Goal: Task Accomplishment & Management: Manage account settings

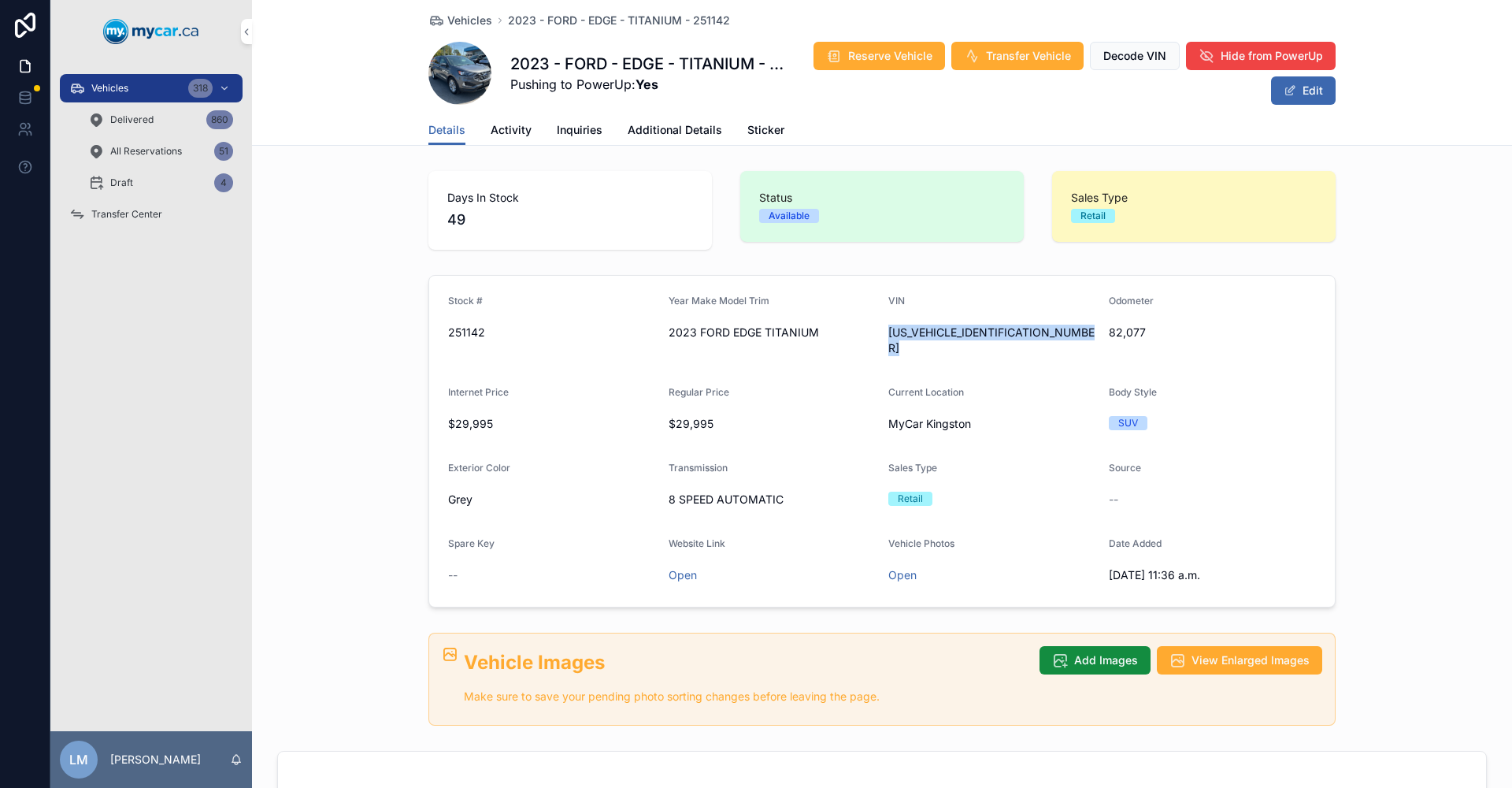
click at [143, 211] on span "Transfer Center" at bounding box center [127, 214] width 71 height 12
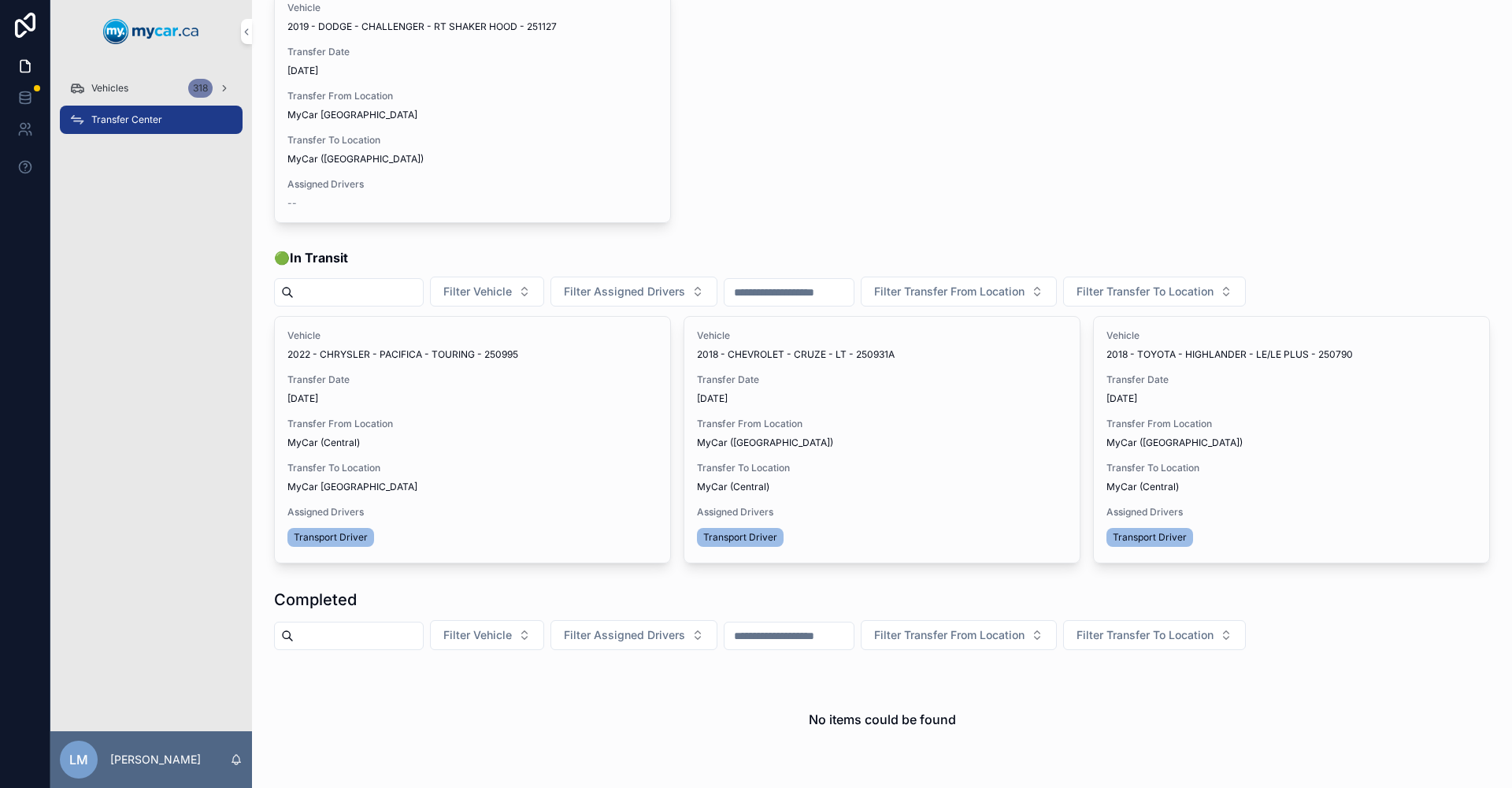
scroll to position [77, 0]
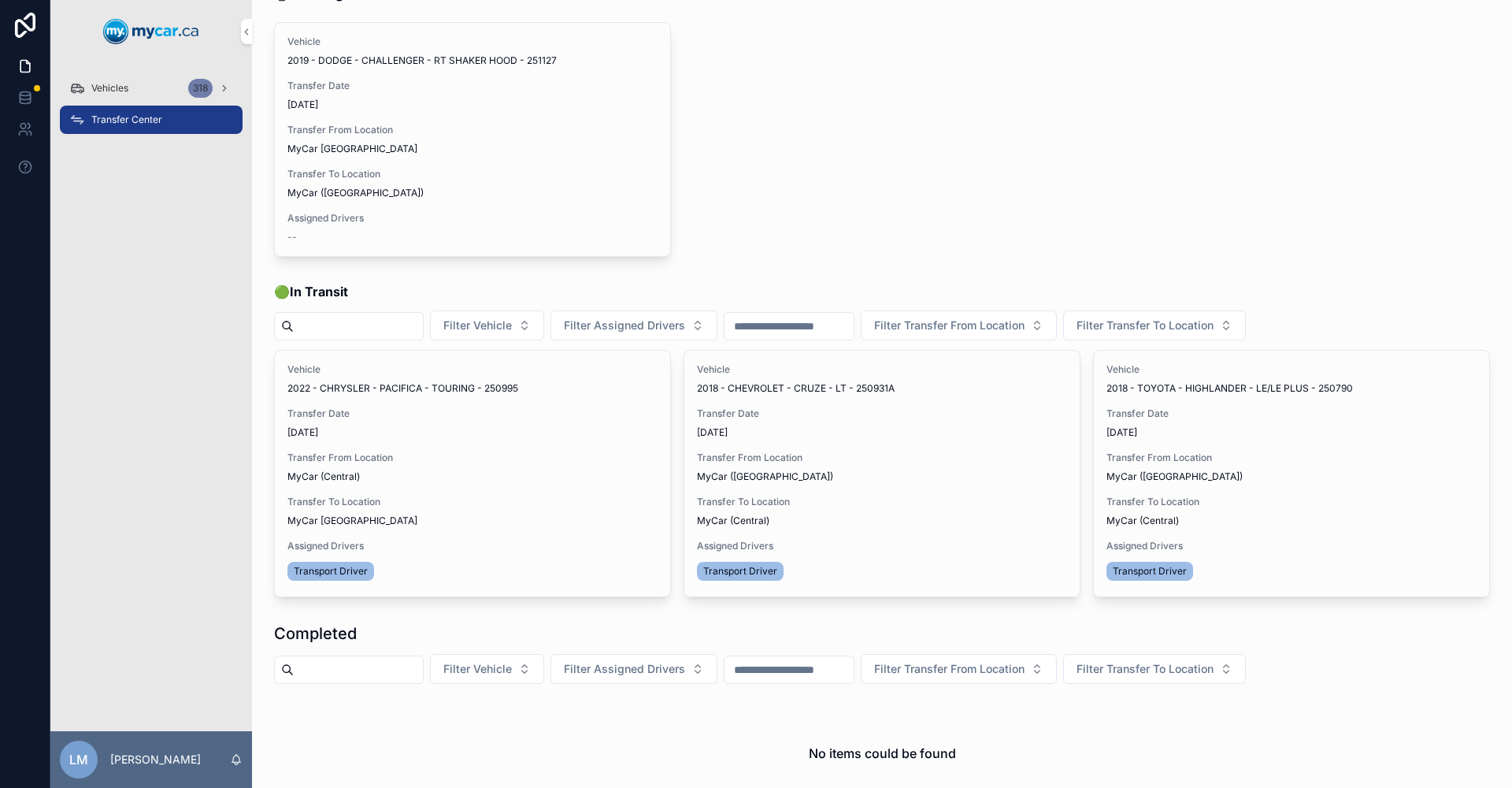
click at [423, 673] on input "scrollable content" at bounding box center [358, 670] width 129 height 22
type input "******"
click at [114, 91] on span "Vehicles" at bounding box center [110, 88] width 37 height 12
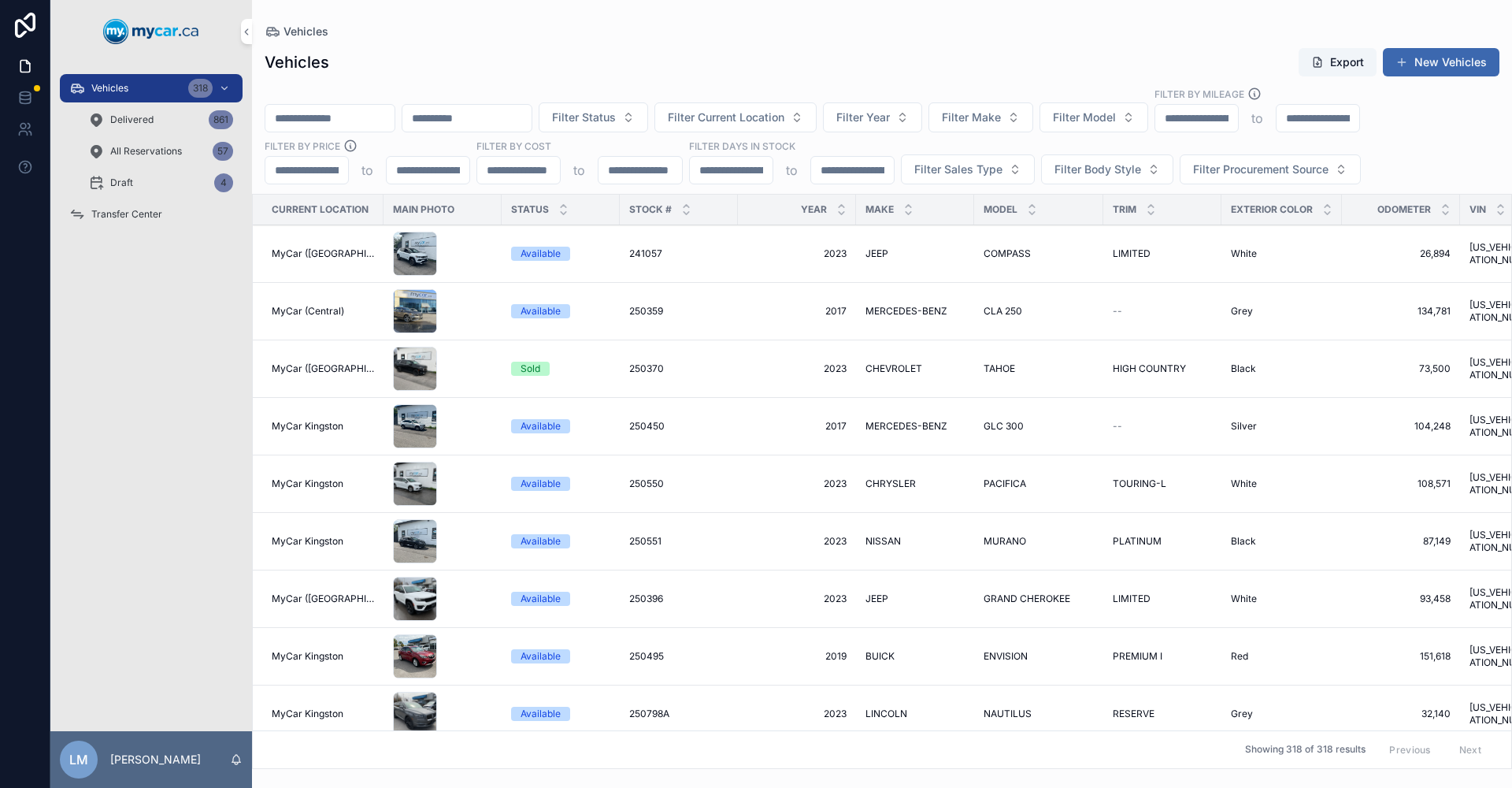
click at [386, 128] on input "scrollable content" at bounding box center [329, 118] width 129 height 22
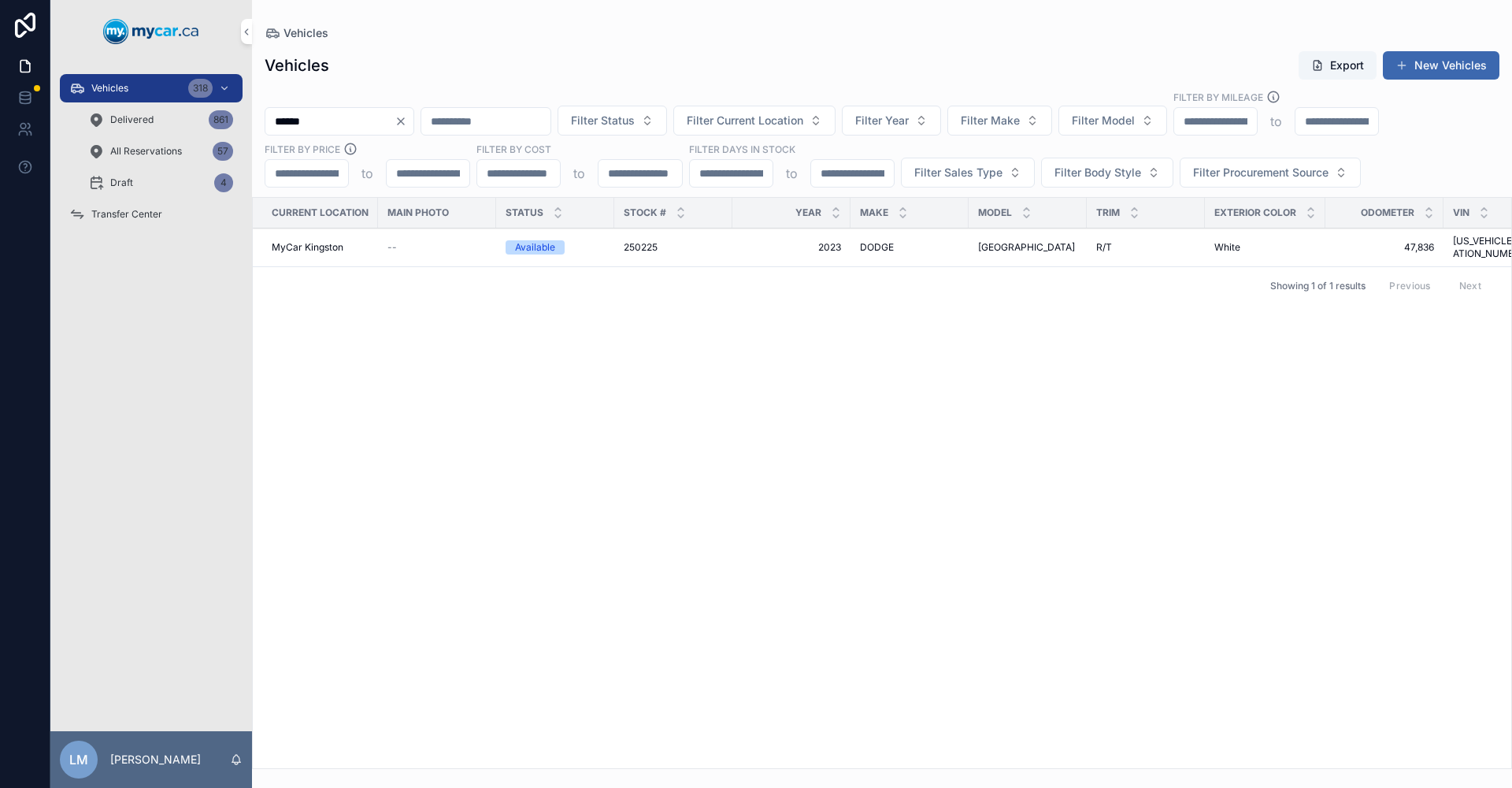
type input "******"
click at [539, 241] on div "Available" at bounding box center [534, 248] width 40 height 14
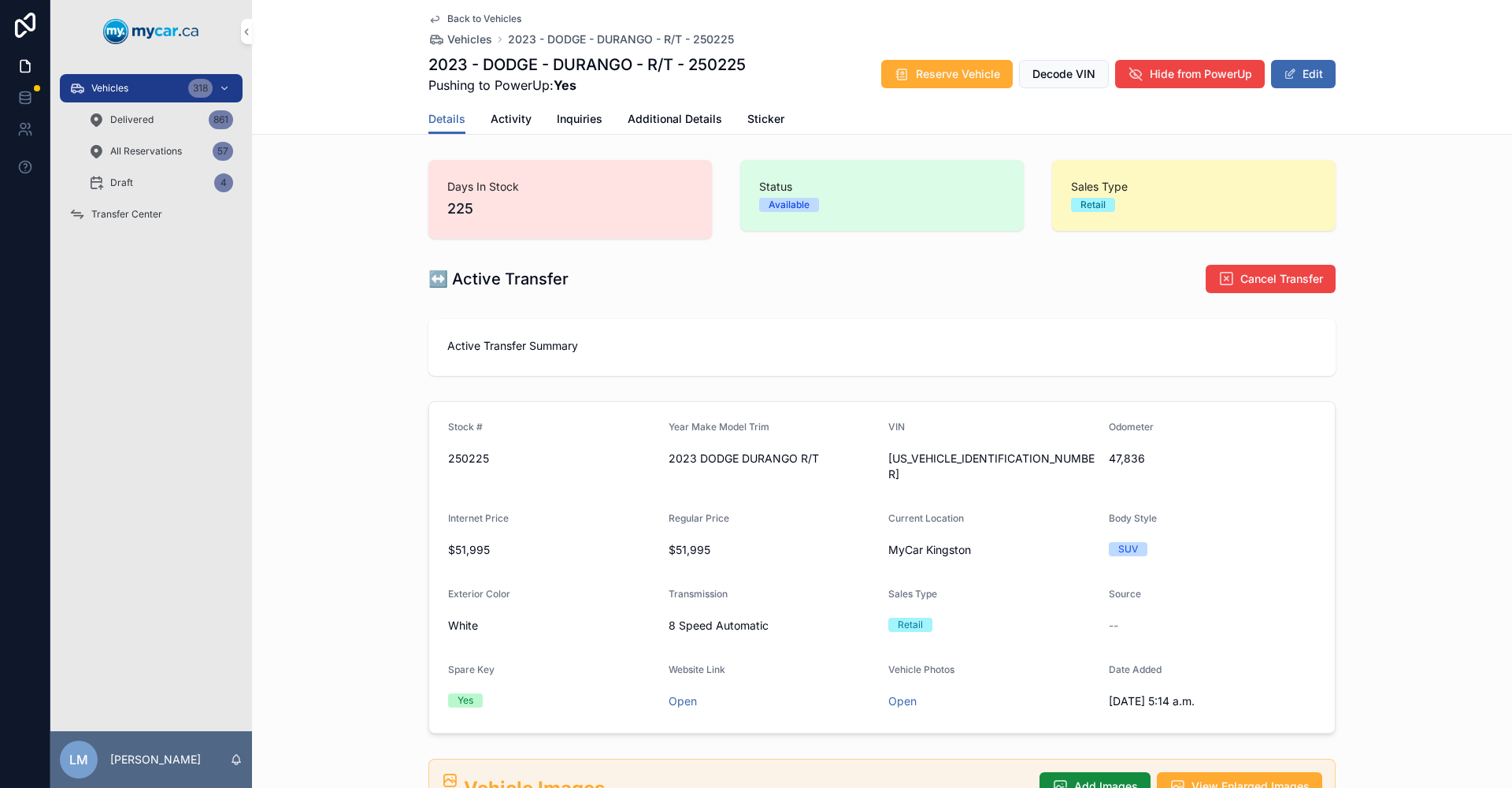
click at [479, 14] on span "Back to Vehicles" at bounding box center [484, 19] width 74 height 12
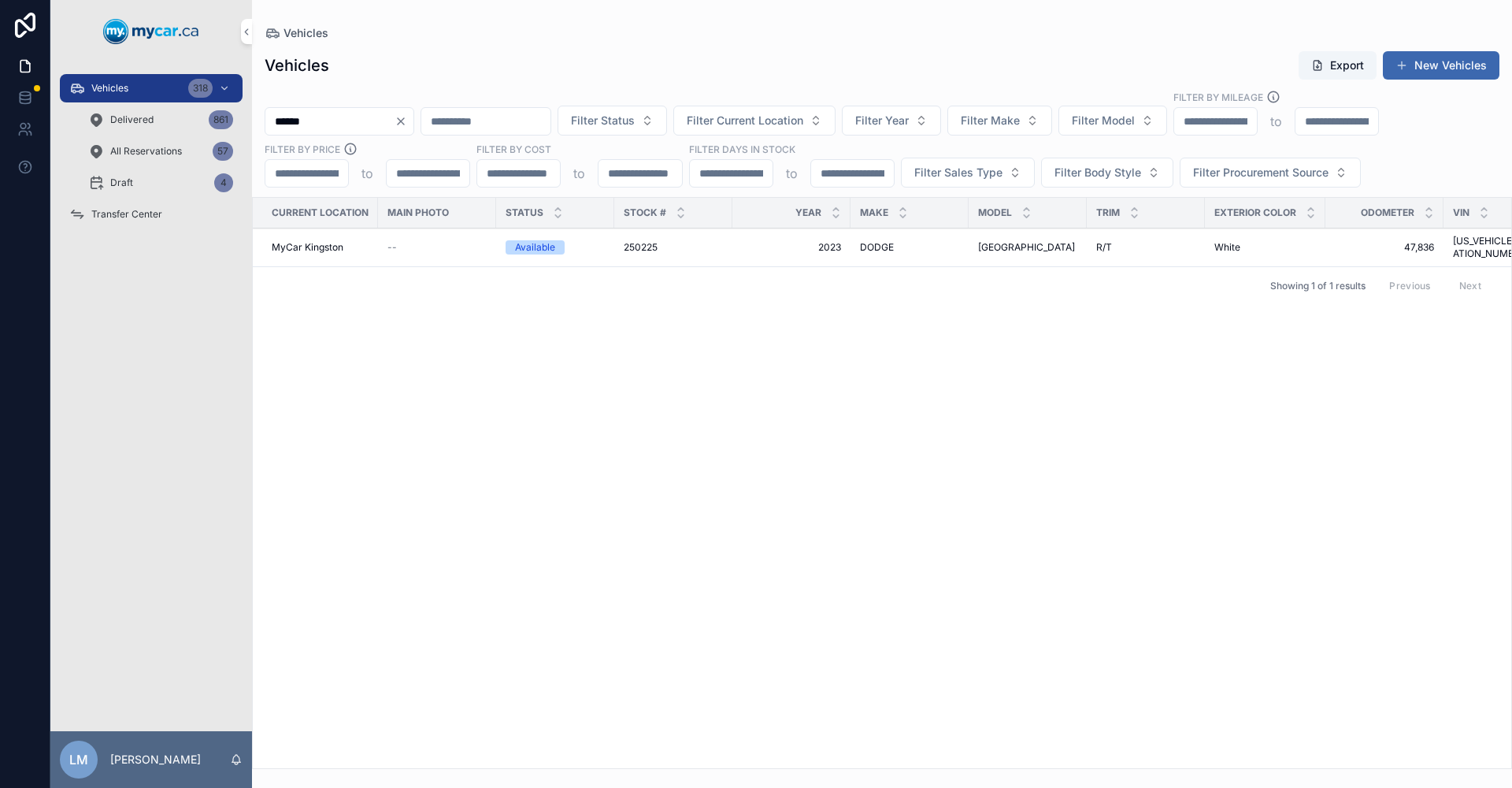
click at [146, 213] on span "Transfer Center" at bounding box center [127, 214] width 71 height 12
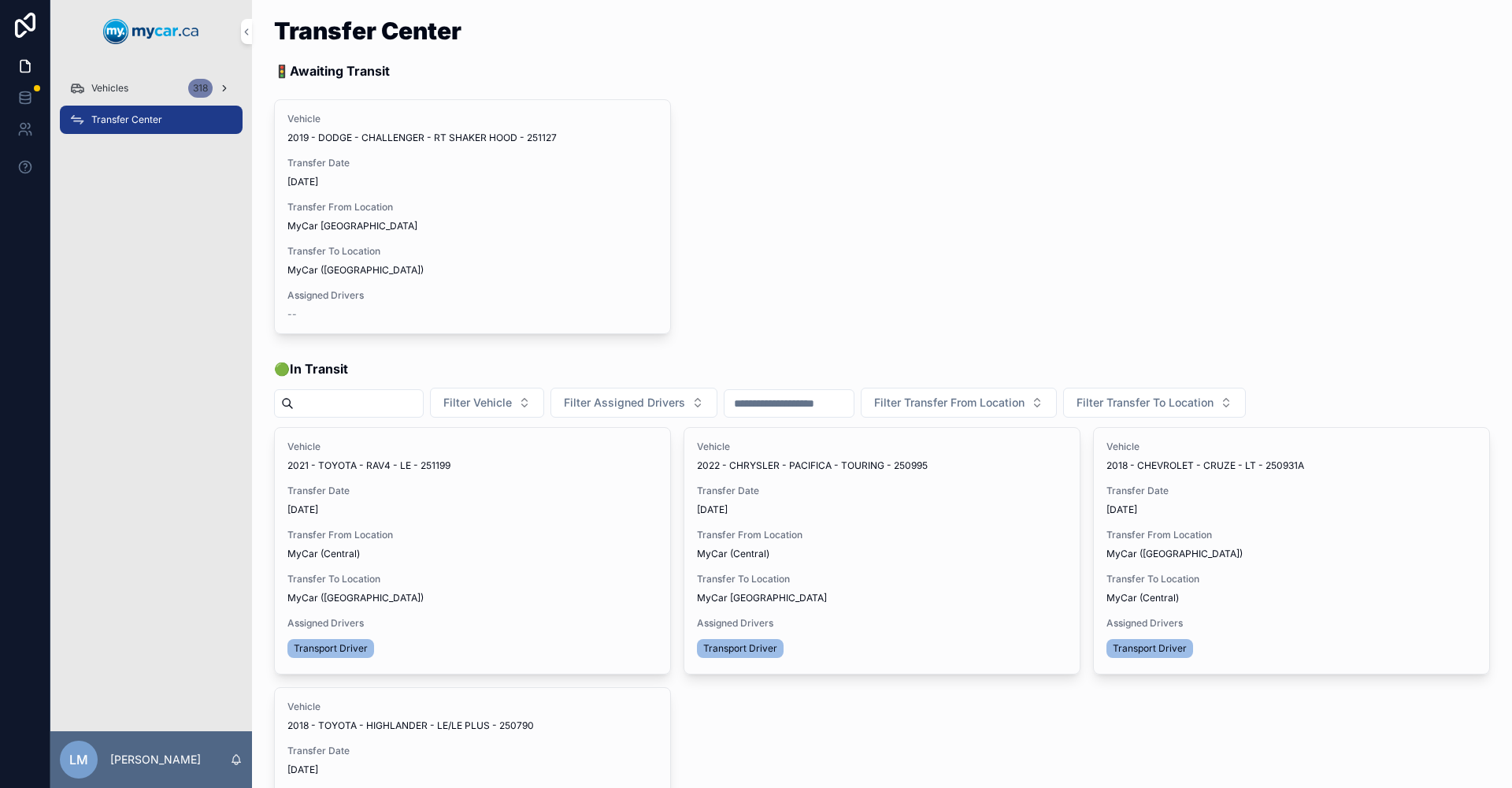
click at [115, 86] on span "Vehicles" at bounding box center [110, 88] width 37 height 12
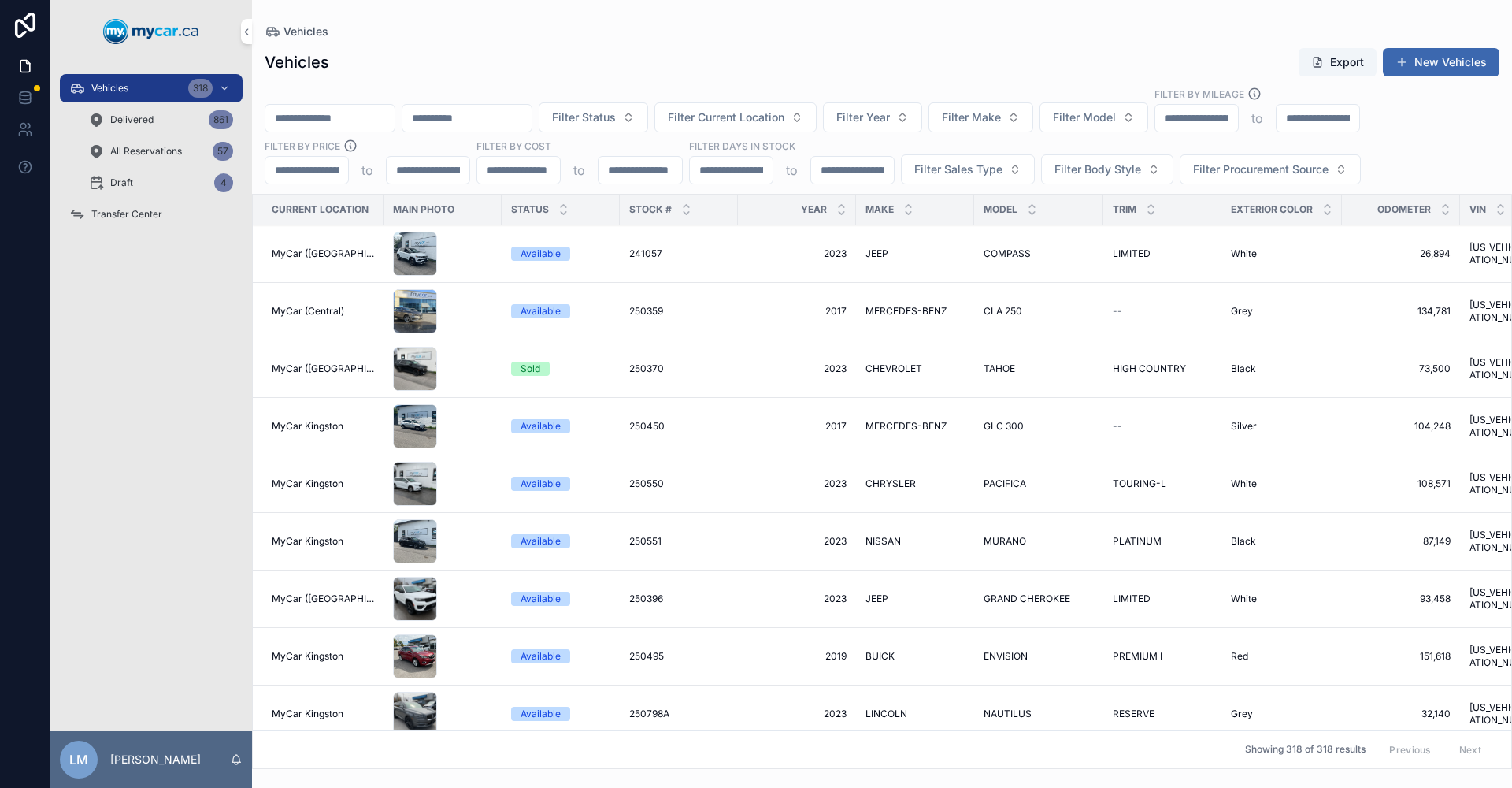
click at [353, 123] on input "scrollable content" at bounding box center [329, 118] width 129 height 22
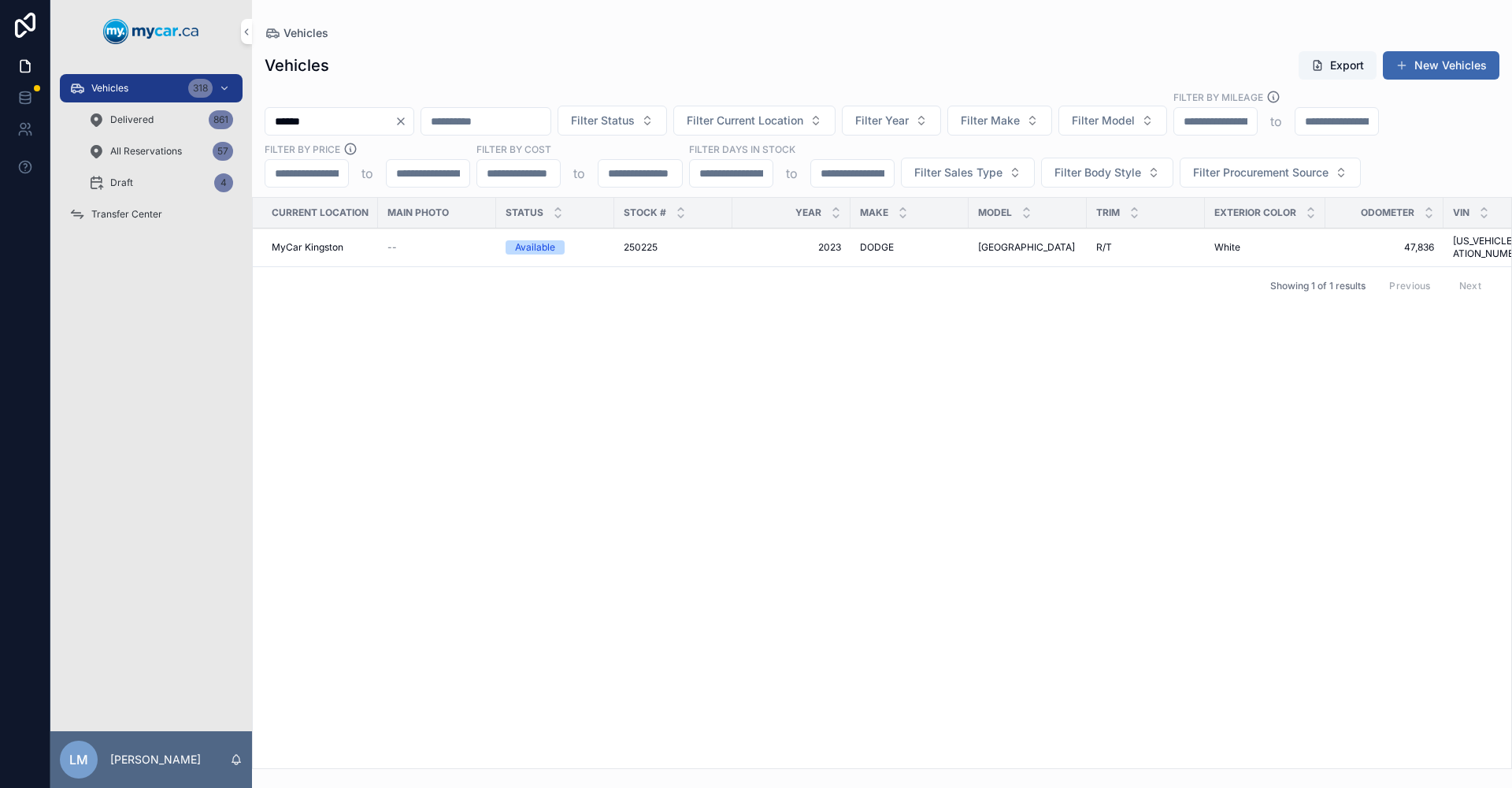
type input "******"
click at [883, 241] on span "DODGE" at bounding box center [877, 247] width 34 height 12
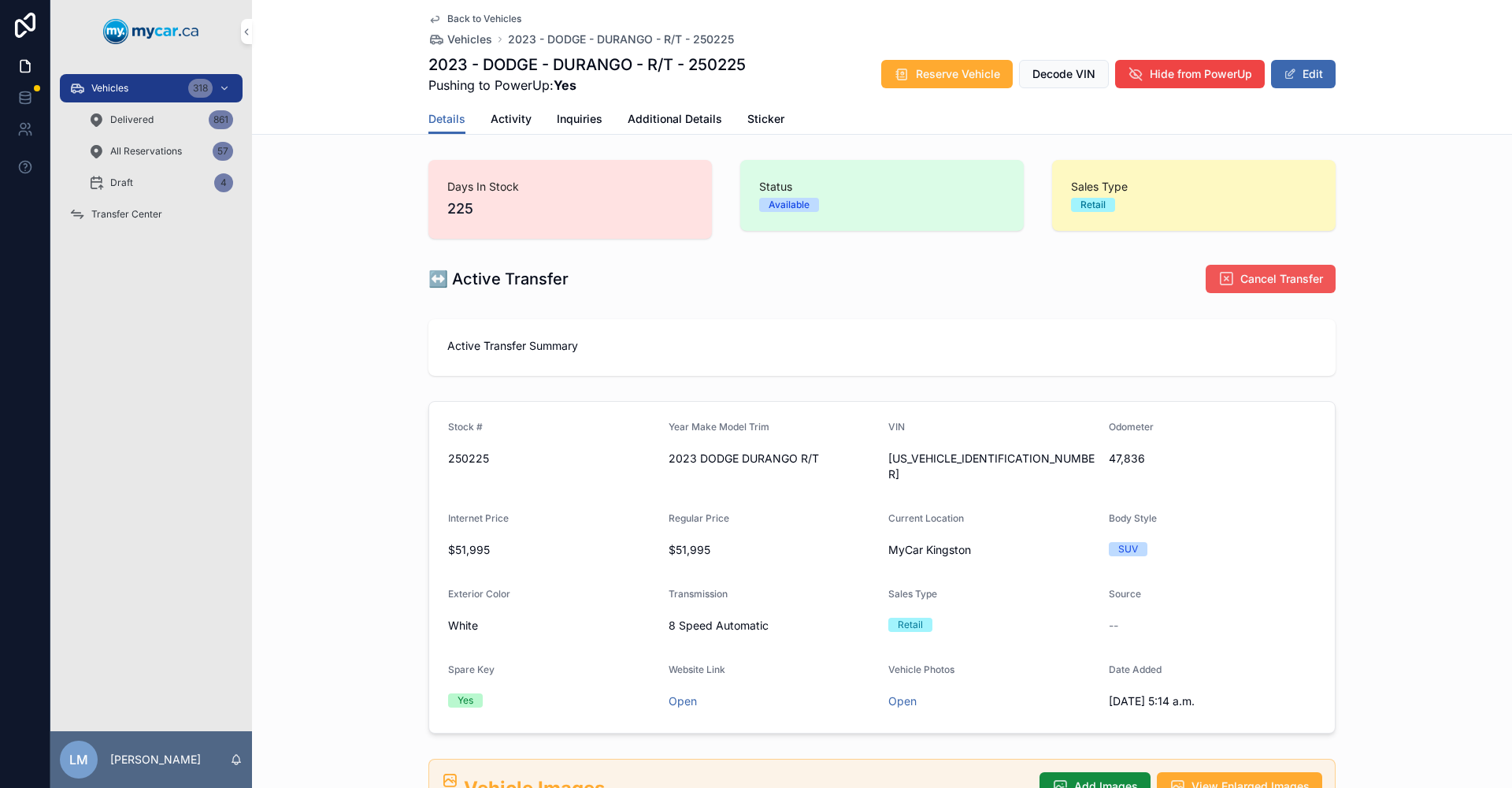
click at [1250, 289] on button "Cancel Transfer" at bounding box center [1271, 279] width 130 height 28
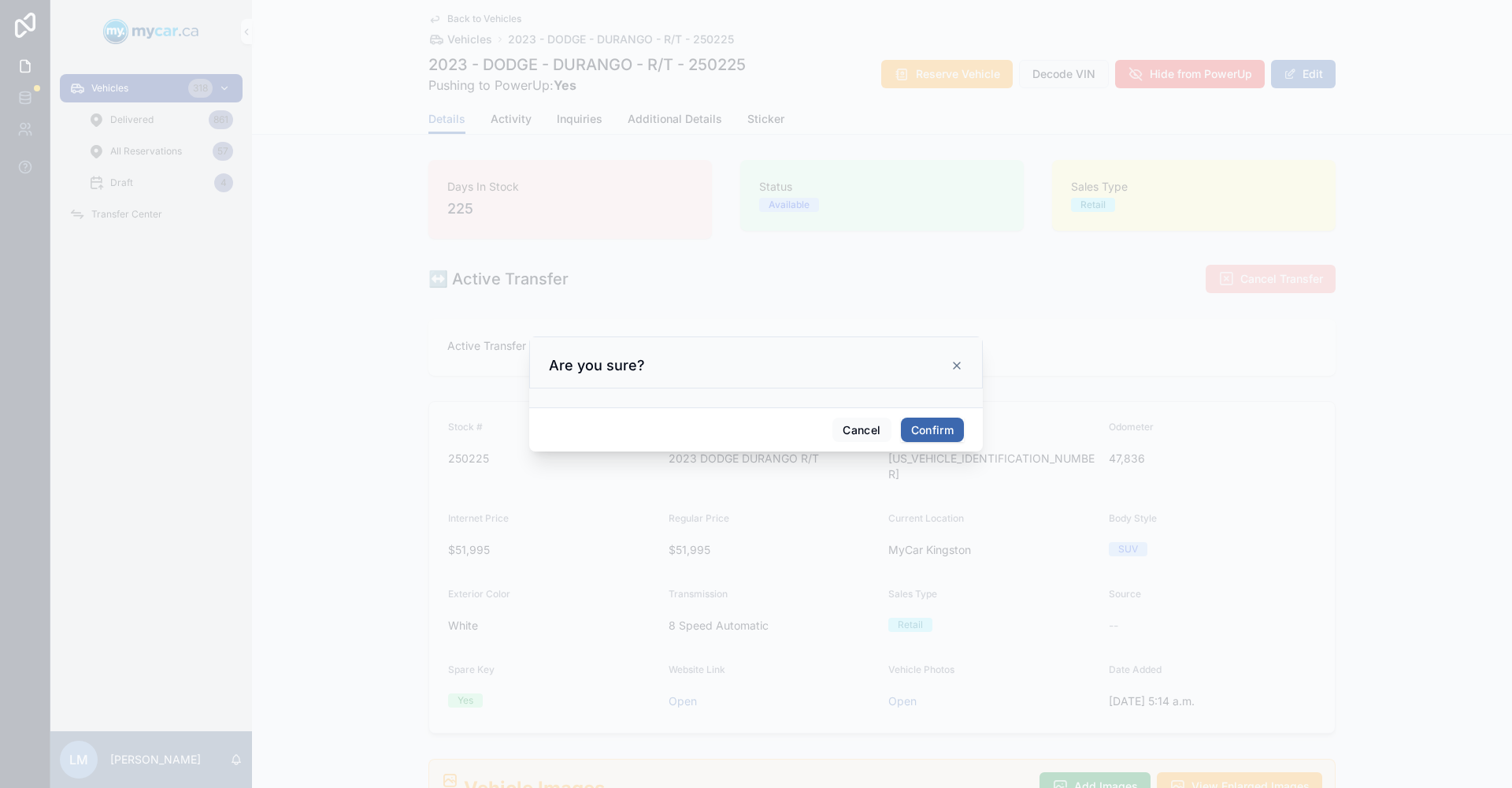
click at [946, 432] on button "Confirm" at bounding box center [932, 430] width 63 height 25
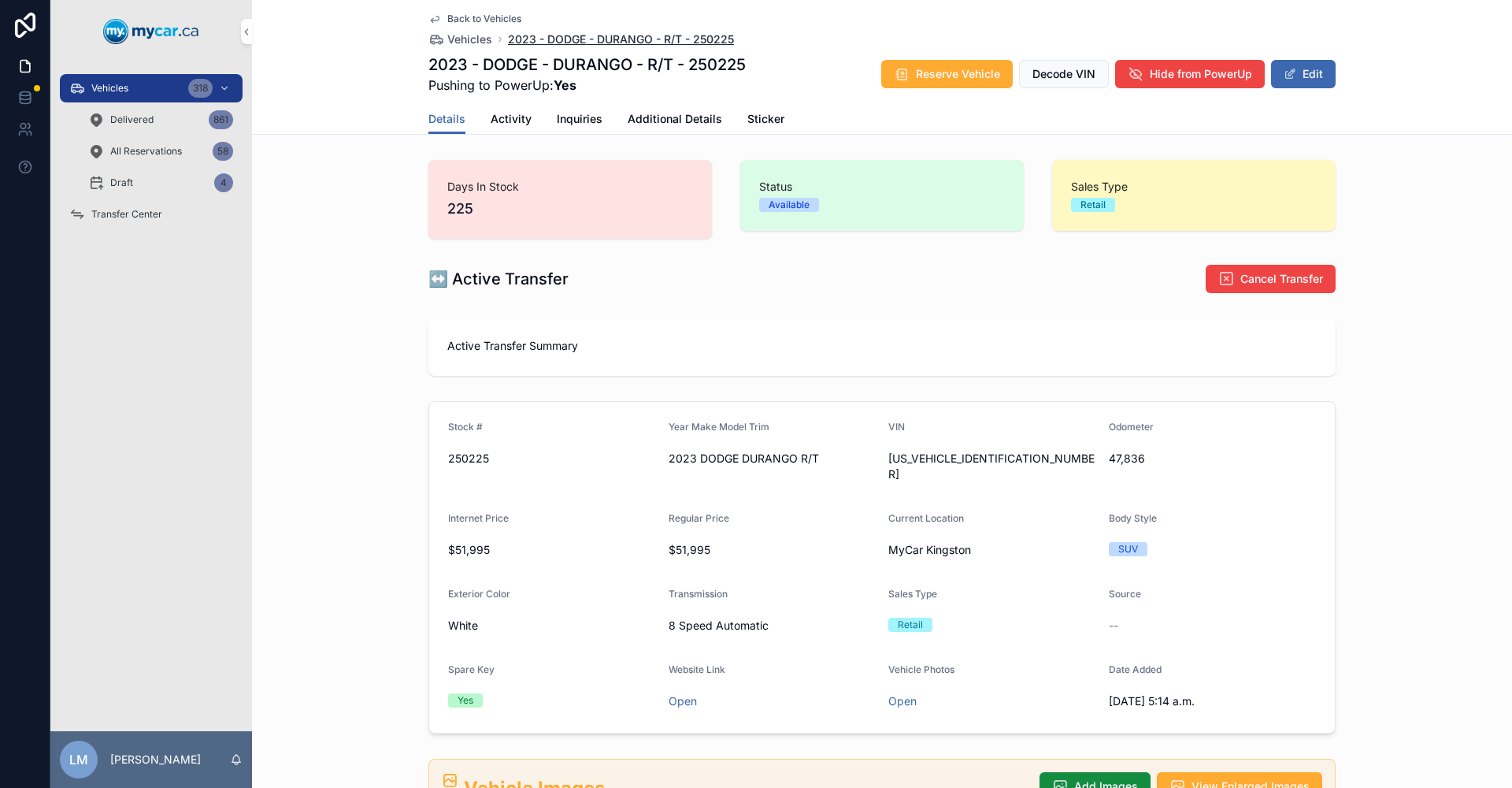
click at [561, 38] on span "2023 - DODGE - DURANGO - R/T - 250225" at bounding box center [621, 39] width 226 height 16
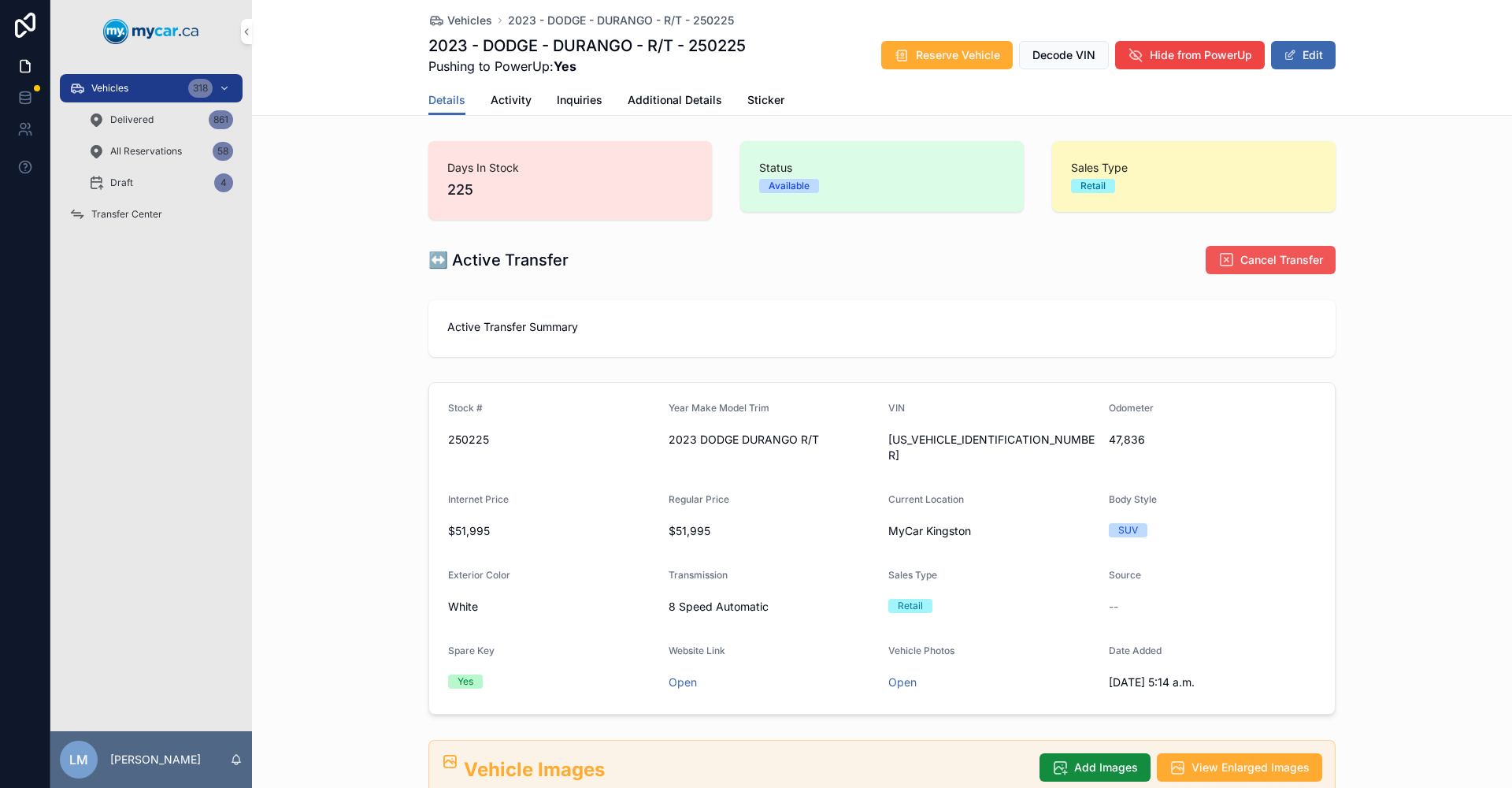
click at [1218, 261] on icon "scrollable content" at bounding box center [1226, 260] width 16 height 16
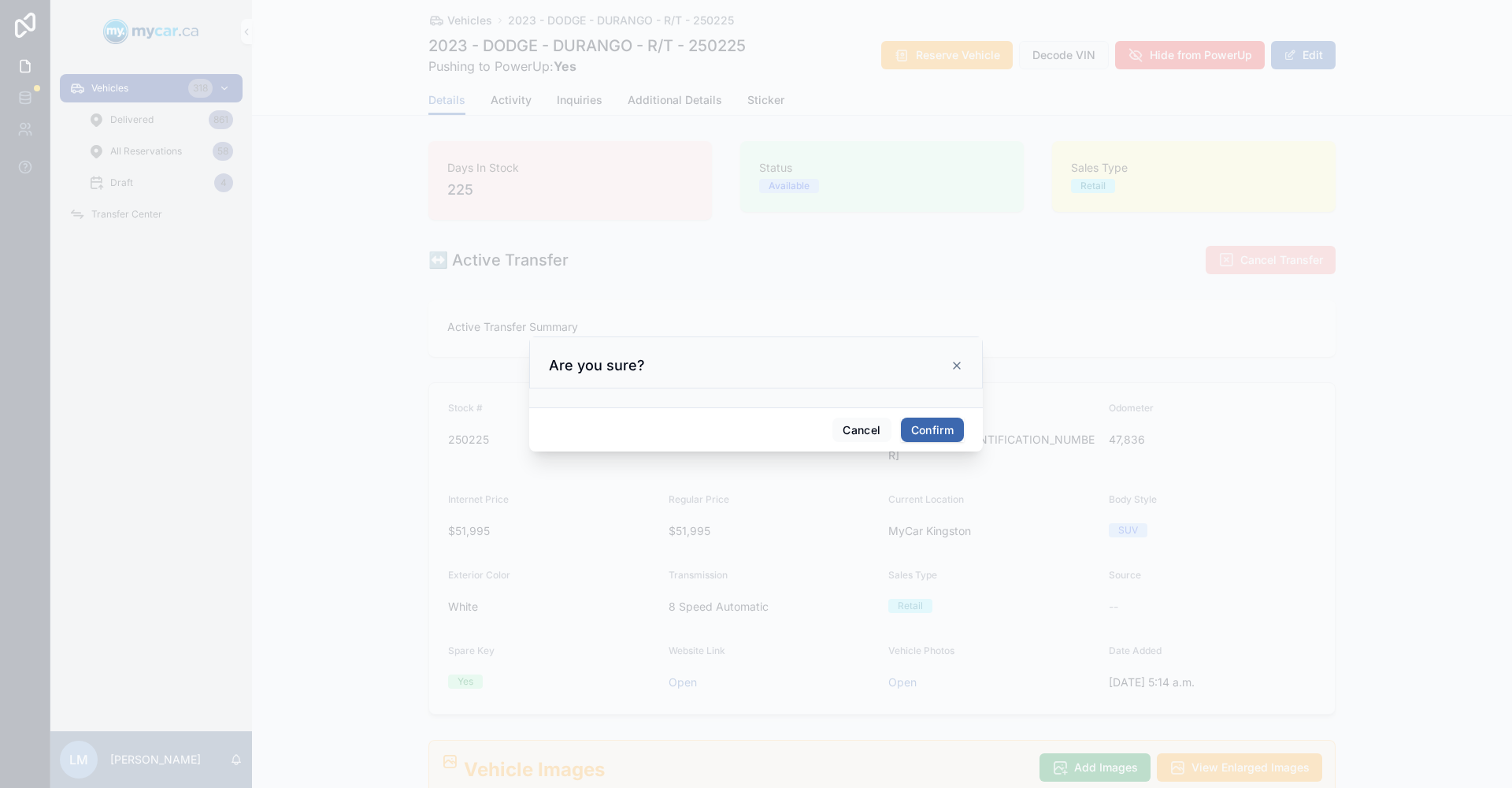
click at [942, 426] on button "Confirm" at bounding box center [932, 430] width 63 height 25
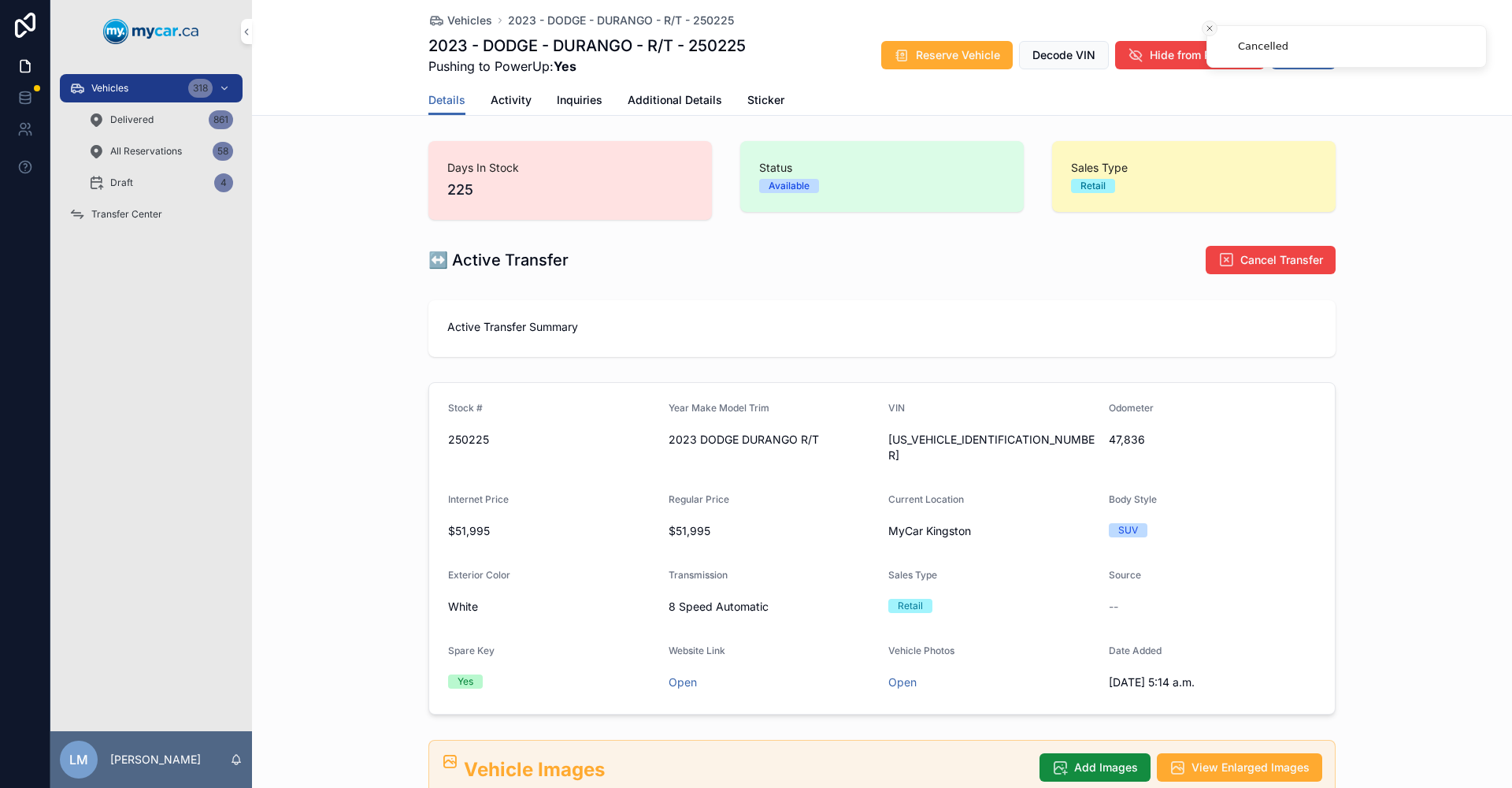
click at [1207, 31] on icon "Close toast" at bounding box center [1209, 28] width 10 height 10
click at [601, 20] on span "2023 - DODGE - DURANGO - R/T - 250225" at bounding box center [621, 20] width 226 height 16
click at [1120, 437] on span "47,836" at bounding box center [1213, 440] width 208 height 16
copy span "47,836"
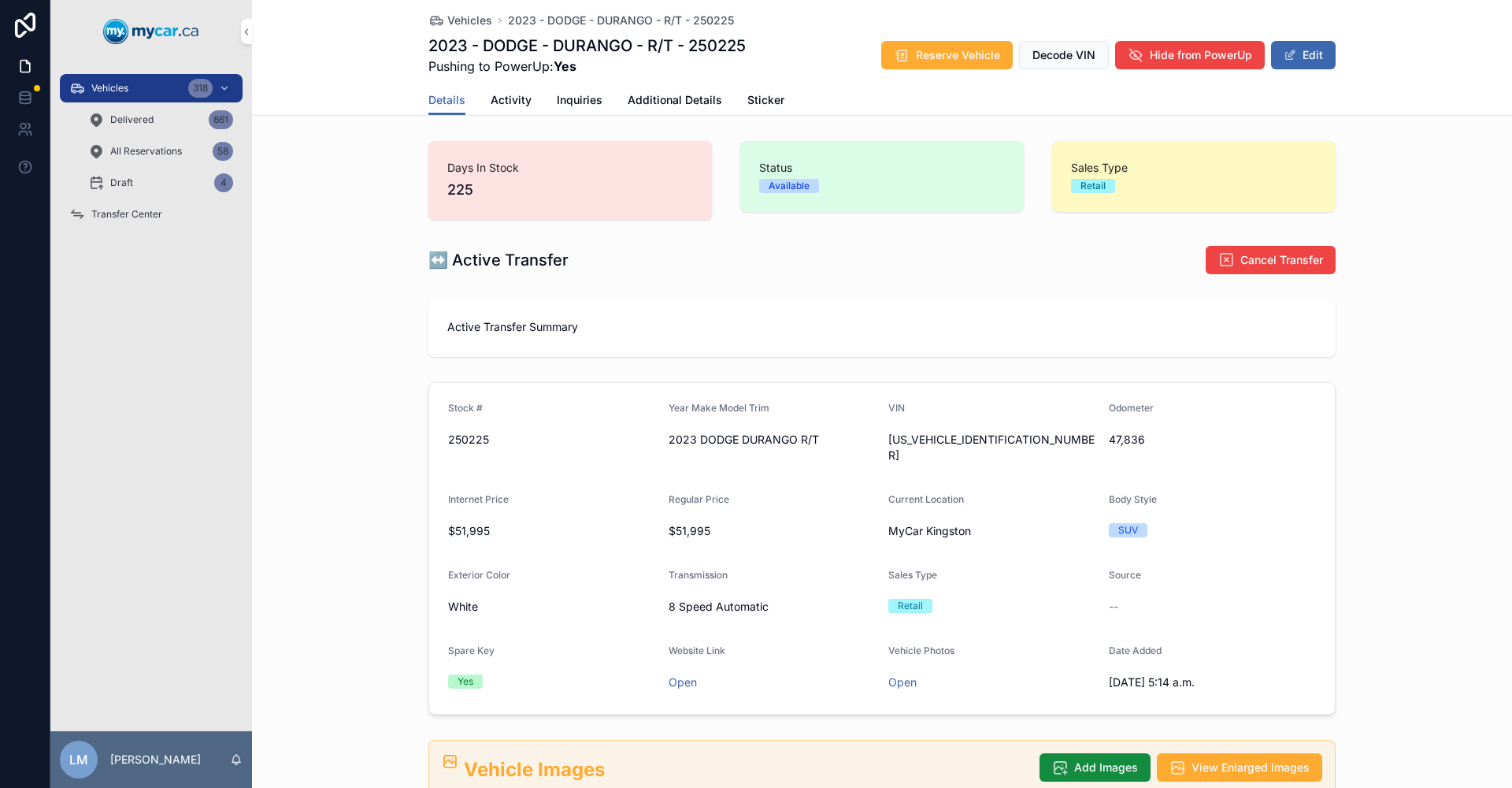
click at [946, 442] on span "[US_VEHICLE_IDENTIFICATION_NUMBER]" at bounding box center [992, 447] width 208 height 31
copy span "[US_VEHICLE_IDENTIFICATION_NUMBER]"
